Goal: Navigation & Orientation: Find specific page/section

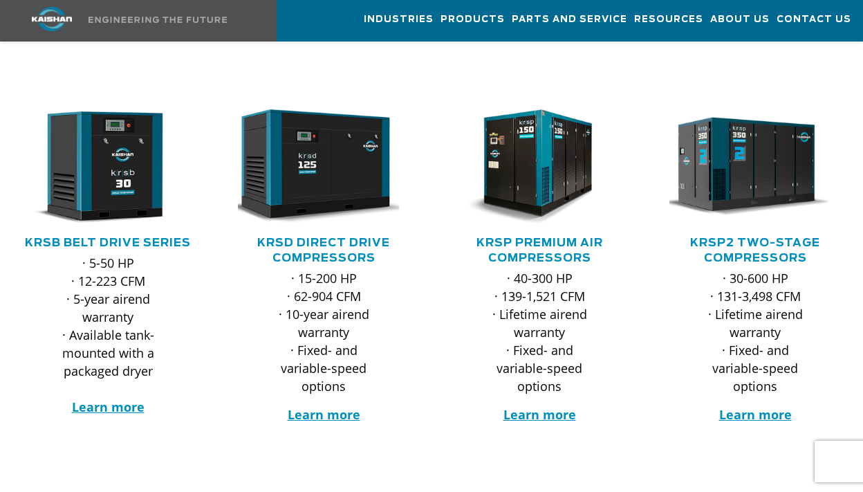
scroll to position [212, 0]
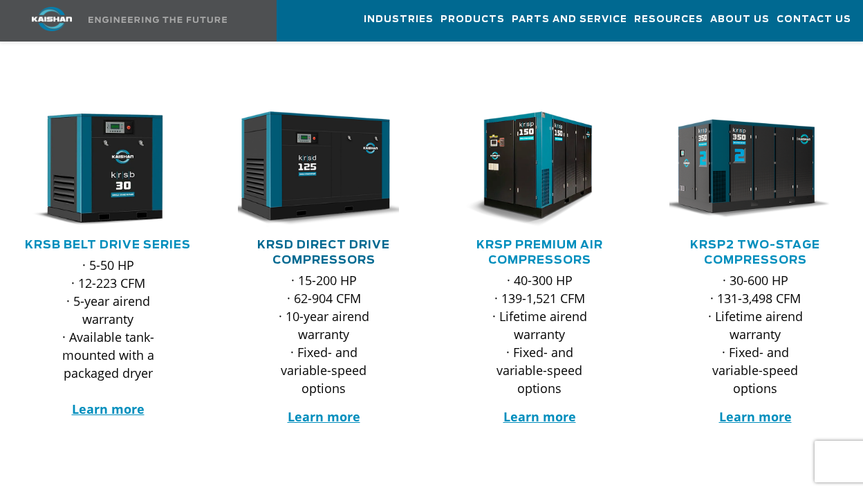
click at [340, 239] on link "KRSD Direct Drive Compressors" at bounding box center [323, 252] width 133 height 26
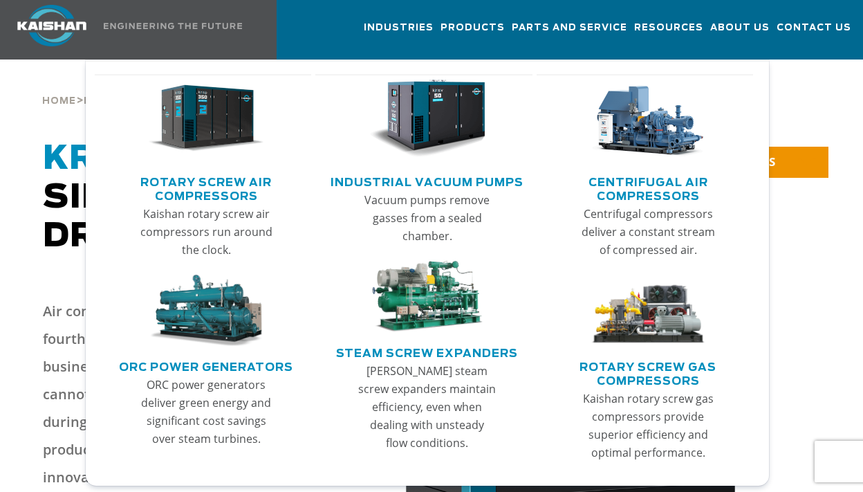
scroll to position [22, 0]
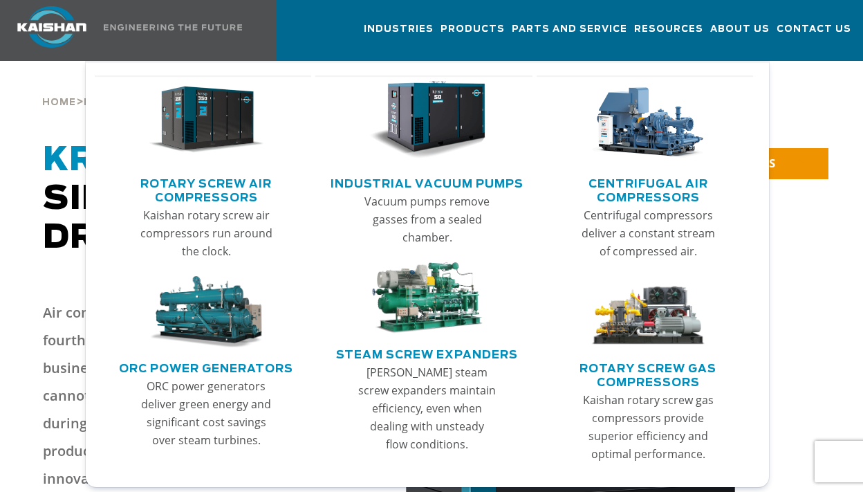
click at [225, 110] on img "Main menu" at bounding box center [206, 120] width 115 height 78
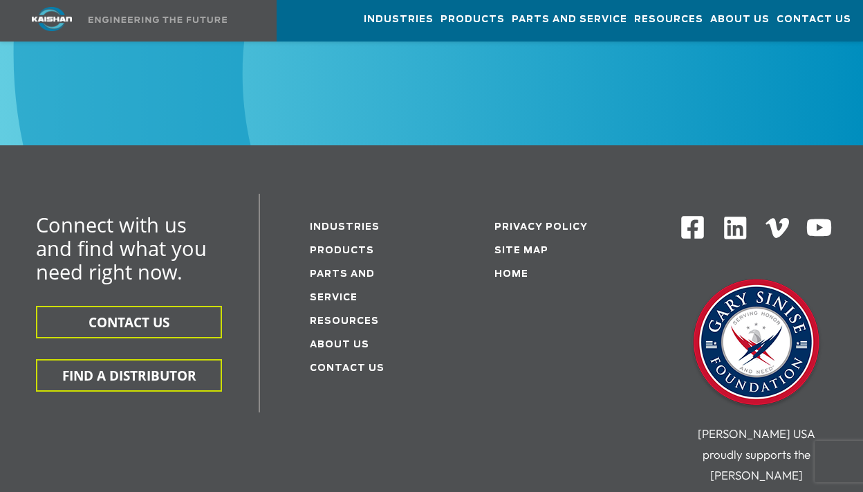
scroll to position [2379, 0]
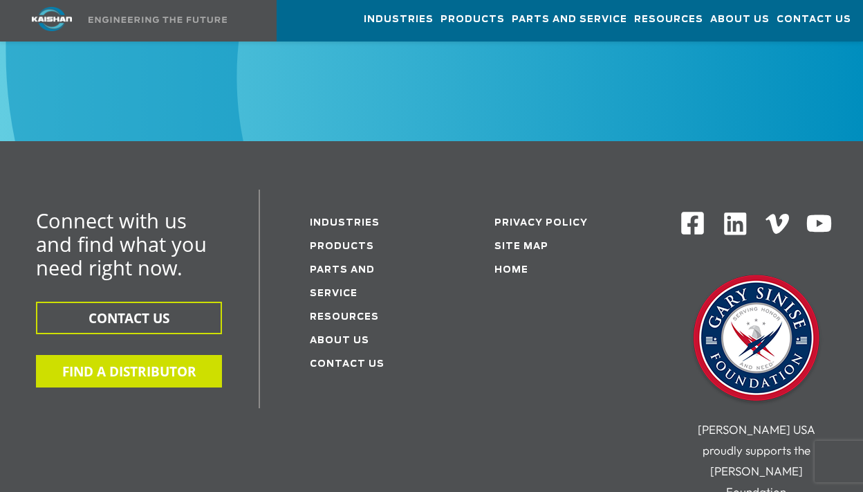
click at [177, 355] on button "FIND A DISTRIBUTOR" at bounding box center [129, 371] width 186 height 32
